Goal: Submit feedback/report problem

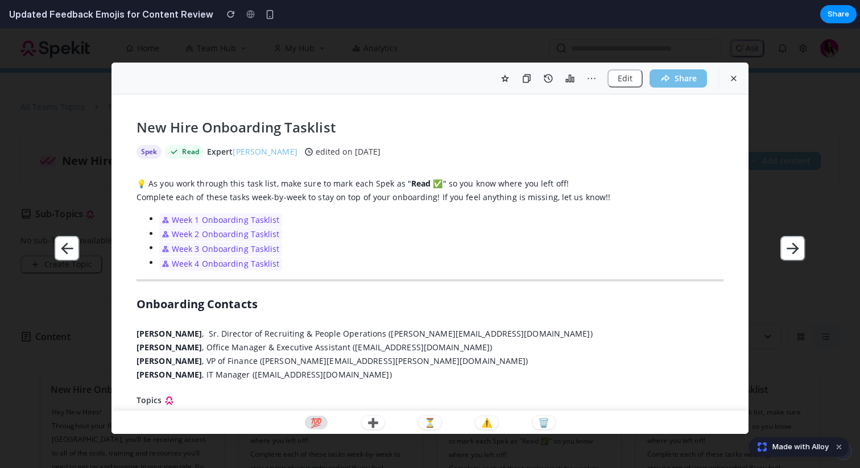
click at [320, 418] on p "💯" at bounding box center [315, 422] width 11 height 9
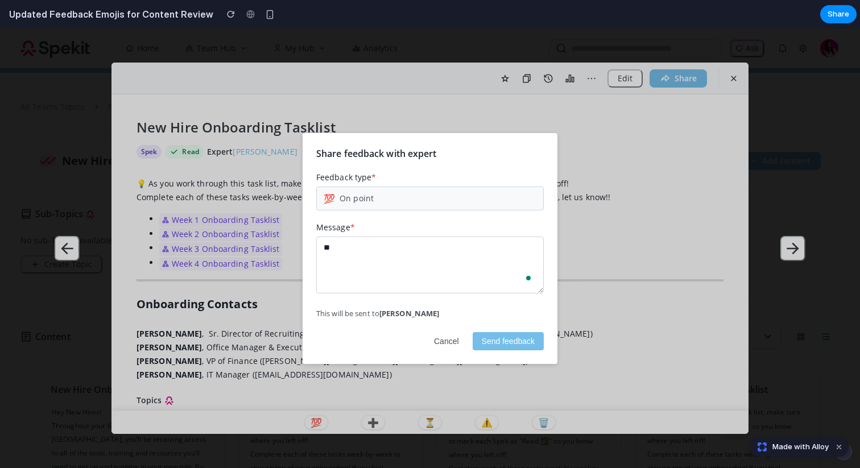
type textarea "*"
click at [441, 342] on button "Cancel" at bounding box center [446, 341] width 43 height 18
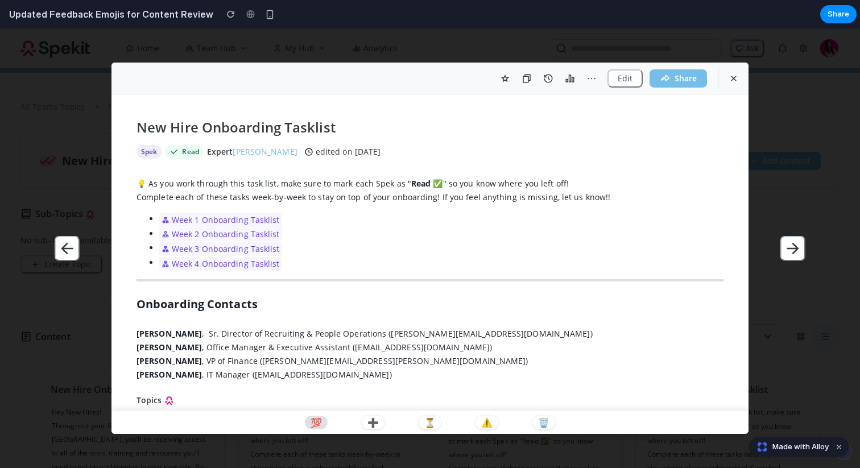
click at [309, 422] on button "💯" at bounding box center [316, 423] width 23 height 14
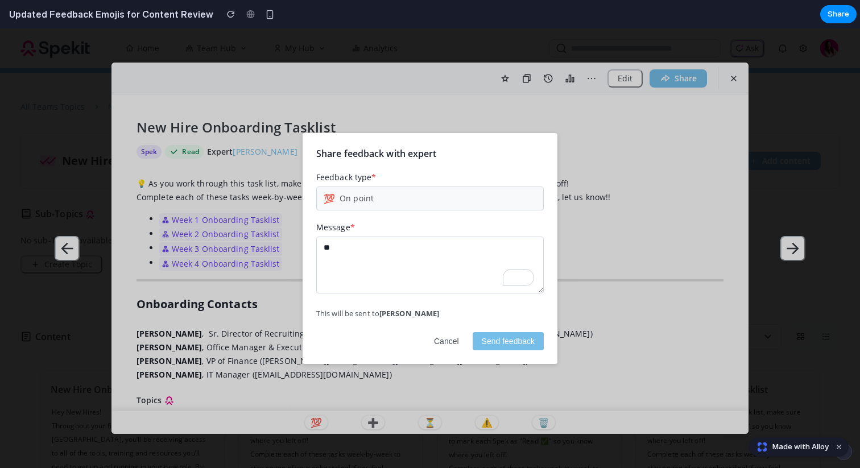
type textarea "*"
click at [455, 343] on button "Cancel" at bounding box center [446, 341] width 43 height 18
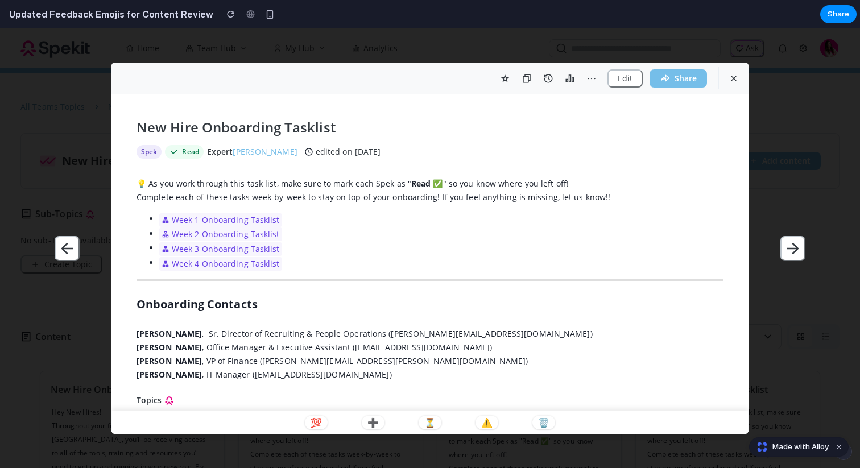
scroll to position [5, 0]
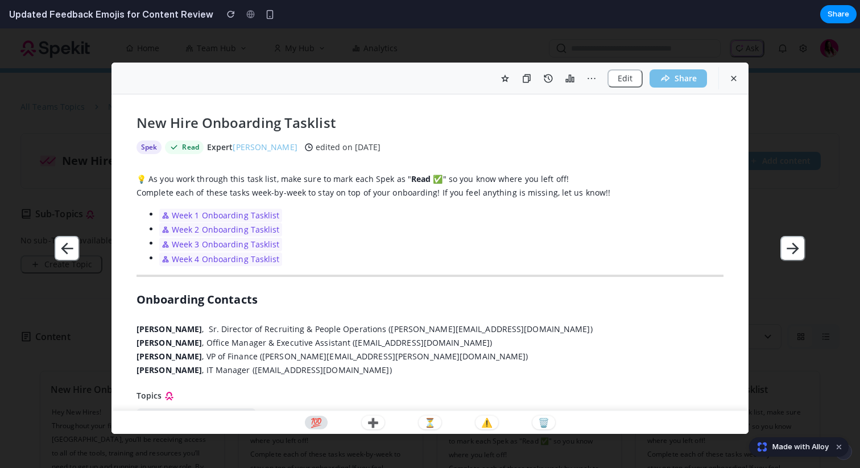
click at [315, 421] on p "💯" at bounding box center [315, 422] width 11 height 9
